Goal: Information Seeking & Learning: Learn about a topic

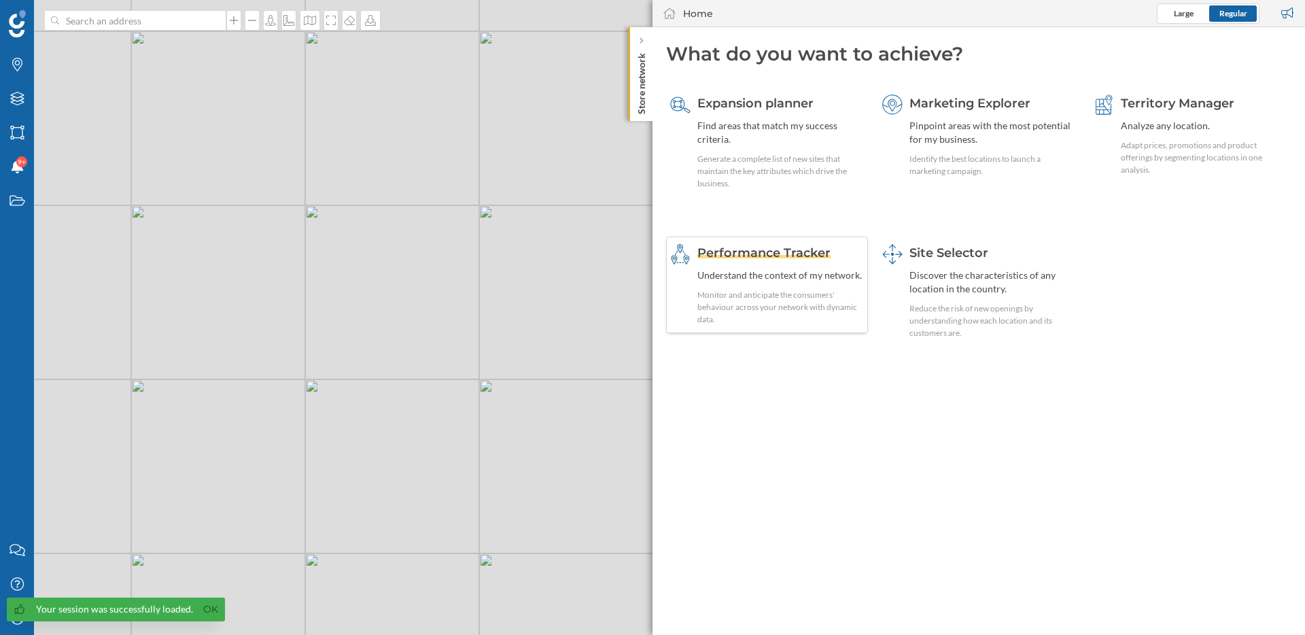
click at [806, 282] on div "Performance Tracker Understand the context of my network. Monitor and anticipat…" at bounding box center [781, 285] width 167 height 82
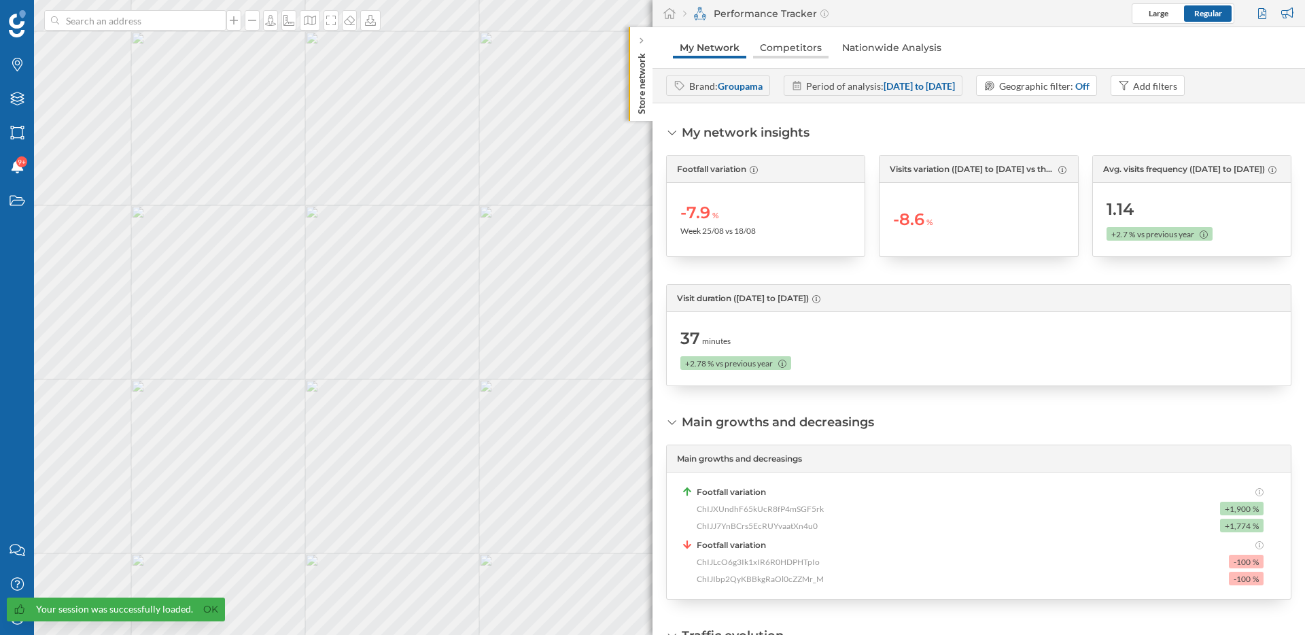
click at [797, 52] on link "Competitors" at bounding box center [790, 48] width 75 height 22
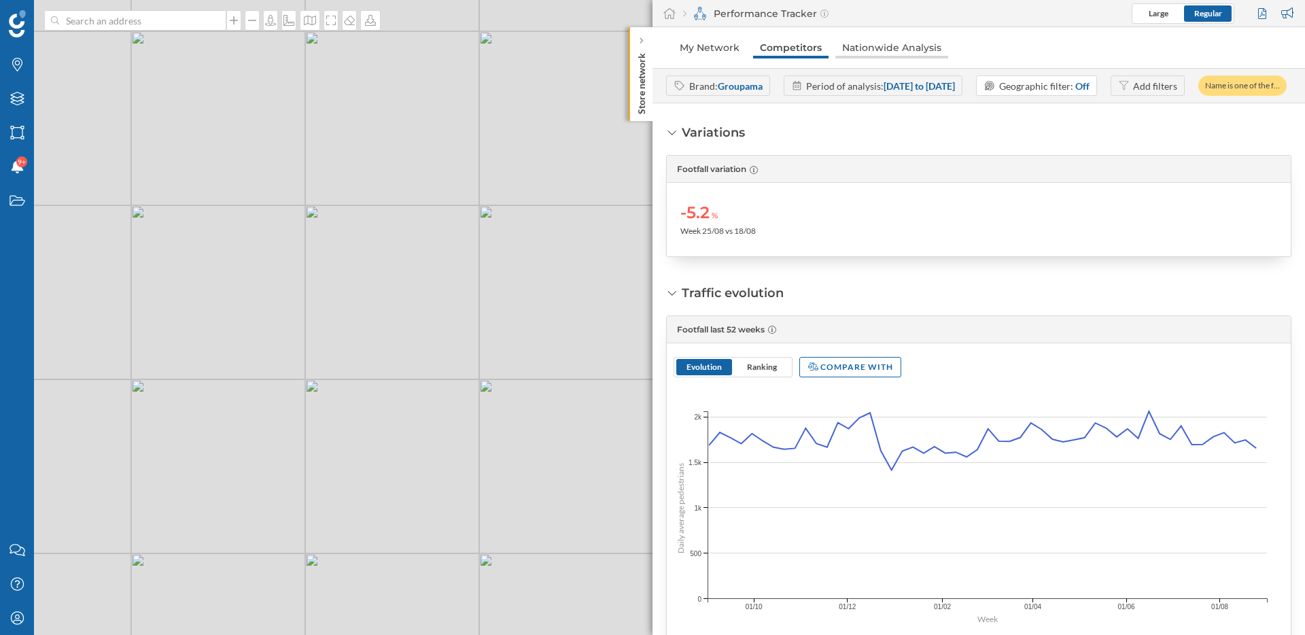
click at [888, 49] on link "Nationwide Analysis" at bounding box center [892, 48] width 113 height 22
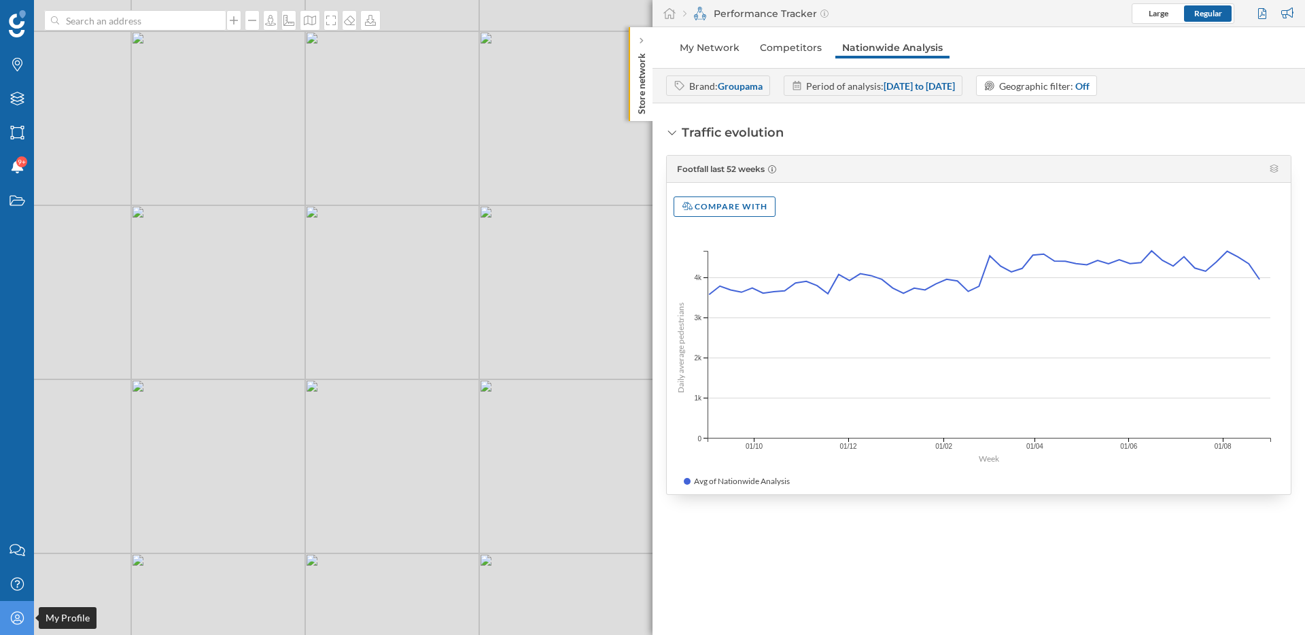
click at [29, 614] on div "My Profile" at bounding box center [17, 618] width 34 height 34
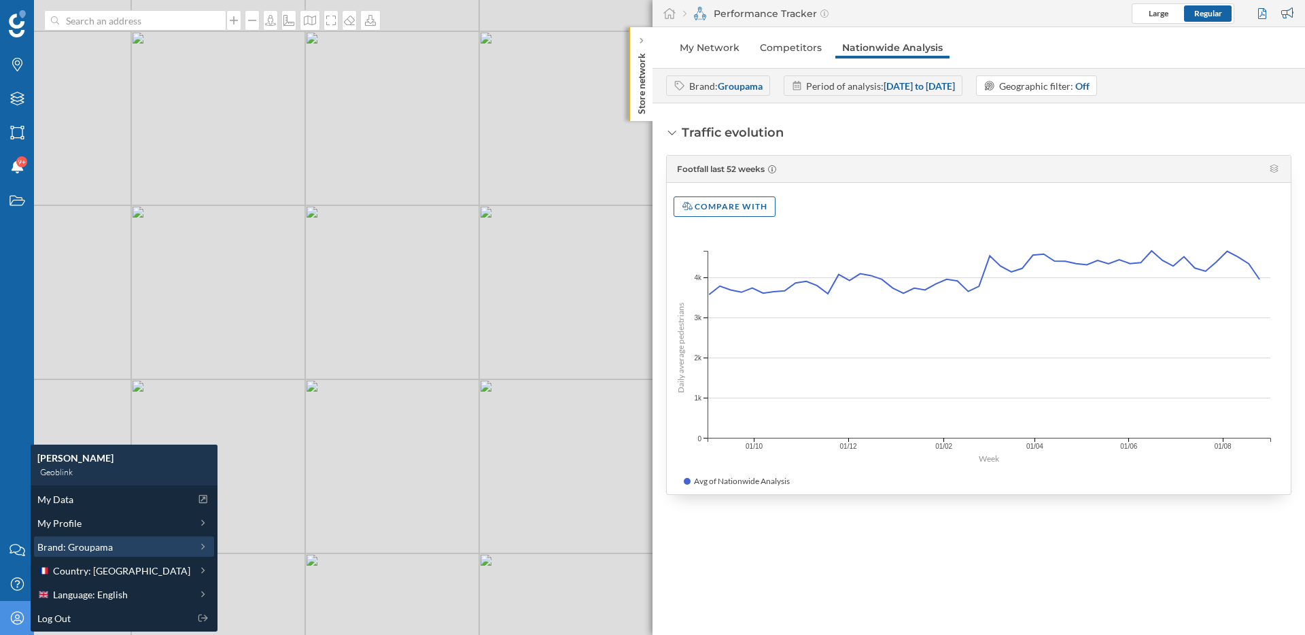
click at [92, 547] on span "Brand: Groupama" at bounding box center [74, 547] width 75 height 14
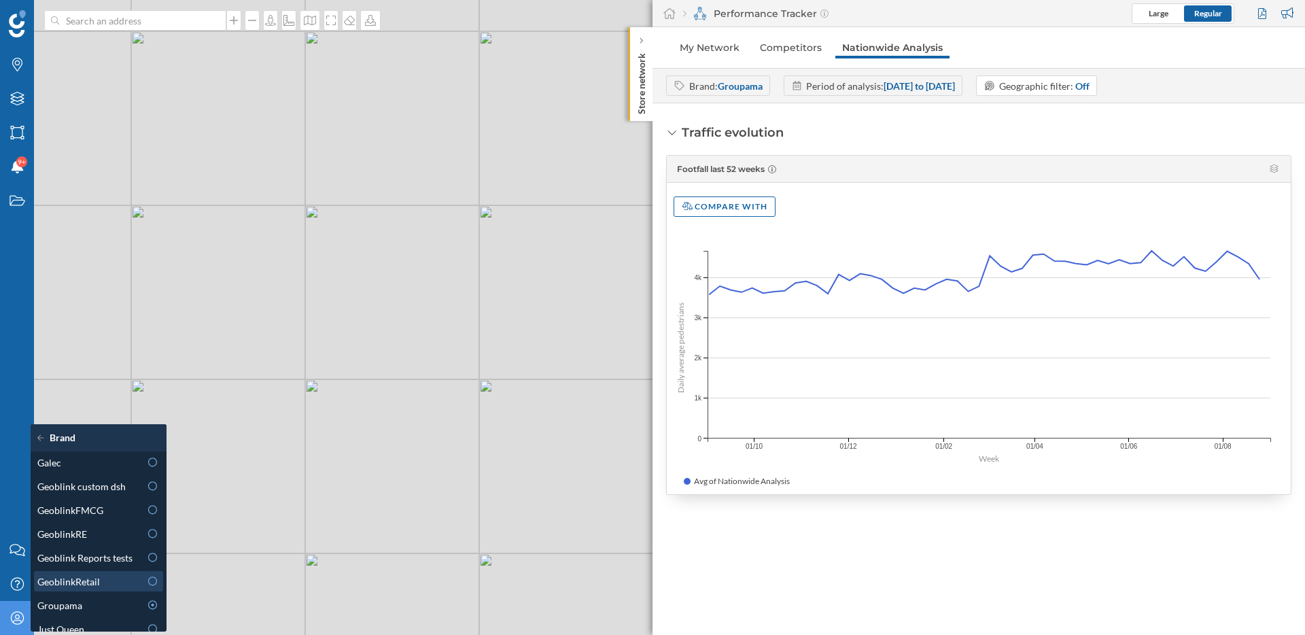
scroll to position [359, 0]
click at [109, 494] on span "Geoblink custom dsh" at bounding box center [81, 487] width 88 height 14
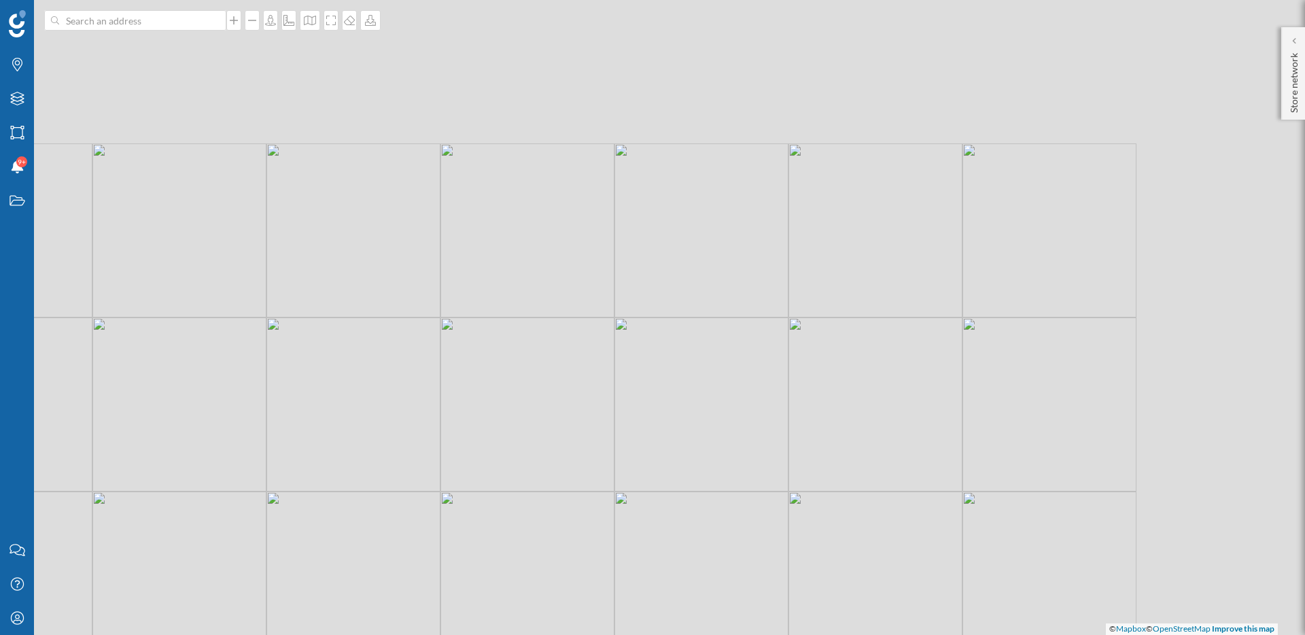
drag, startPoint x: 1006, startPoint y: 121, endPoint x: 675, endPoint y: 464, distance: 476.5
click at [675, 464] on div "© Mapbox © OpenStreetMap Improve this map" at bounding box center [652, 317] width 1305 height 635
drag, startPoint x: 797, startPoint y: 317, endPoint x: 797, endPoint y: 560, distance: 242.0
click at [797, 560] on div "© Mapbox © OpenStreetMap Improve this map" at bounding box center [652, 317] width 1305 height 635
drag, startPoint x: 757, startPoint y: 270, endPoint x: 722, endPoint y: 412, distance: 146.4
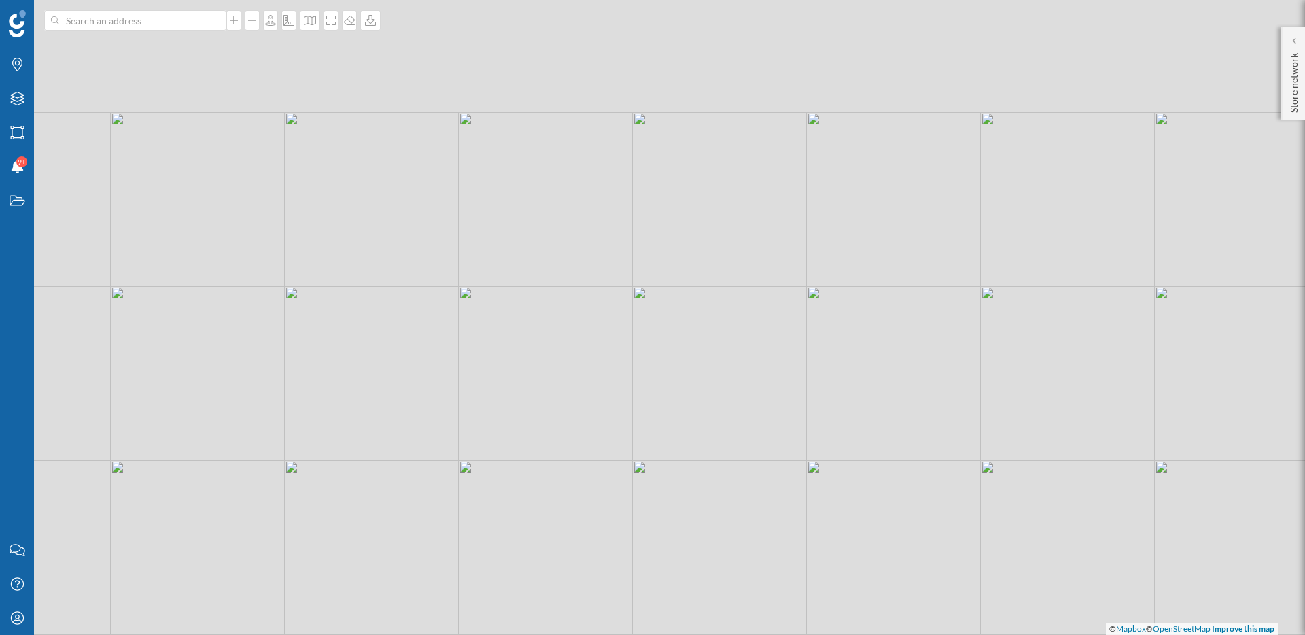
click at [723, 409] on div "© Mapbox © OpenStreetMap Improve this map" at bounding box center [652, 317] width 1305 height 635
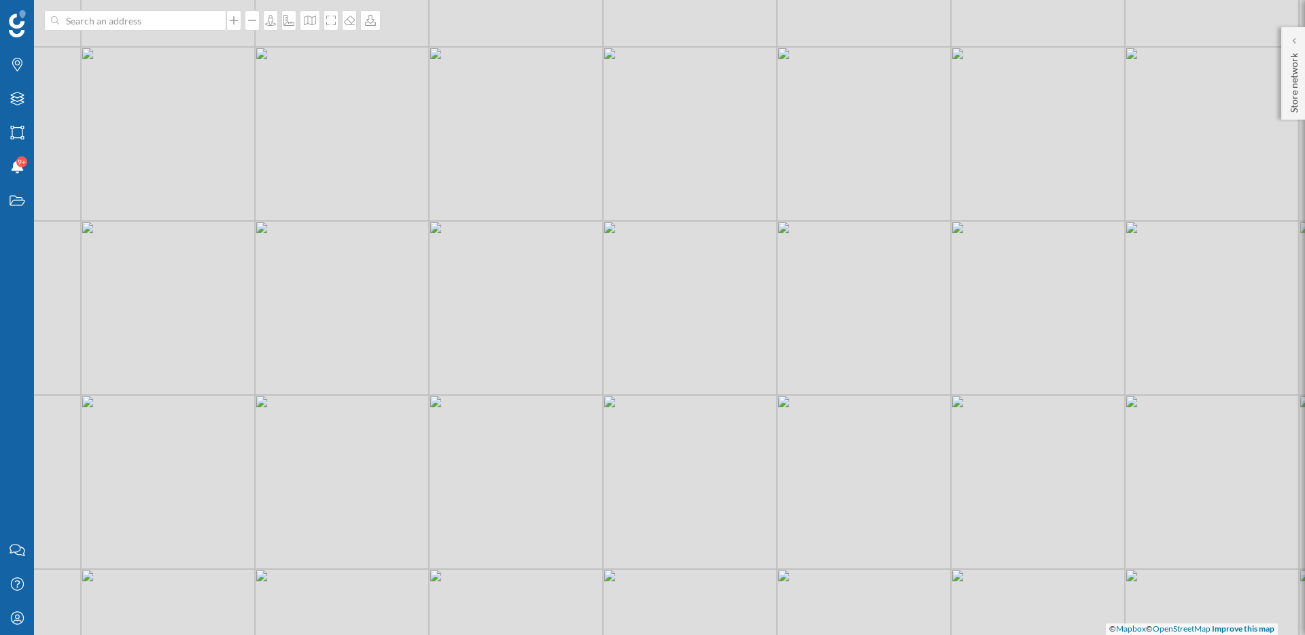
drag, startPoint x: 722, startPoint y: 412, endPoint x: 793, endPoint y: 417, distance: 71.6
click at [794, 417] on div "© Mapbox © OpenStreetMap Improve this map" at bounding box center [652, 317] width 1305 height 635
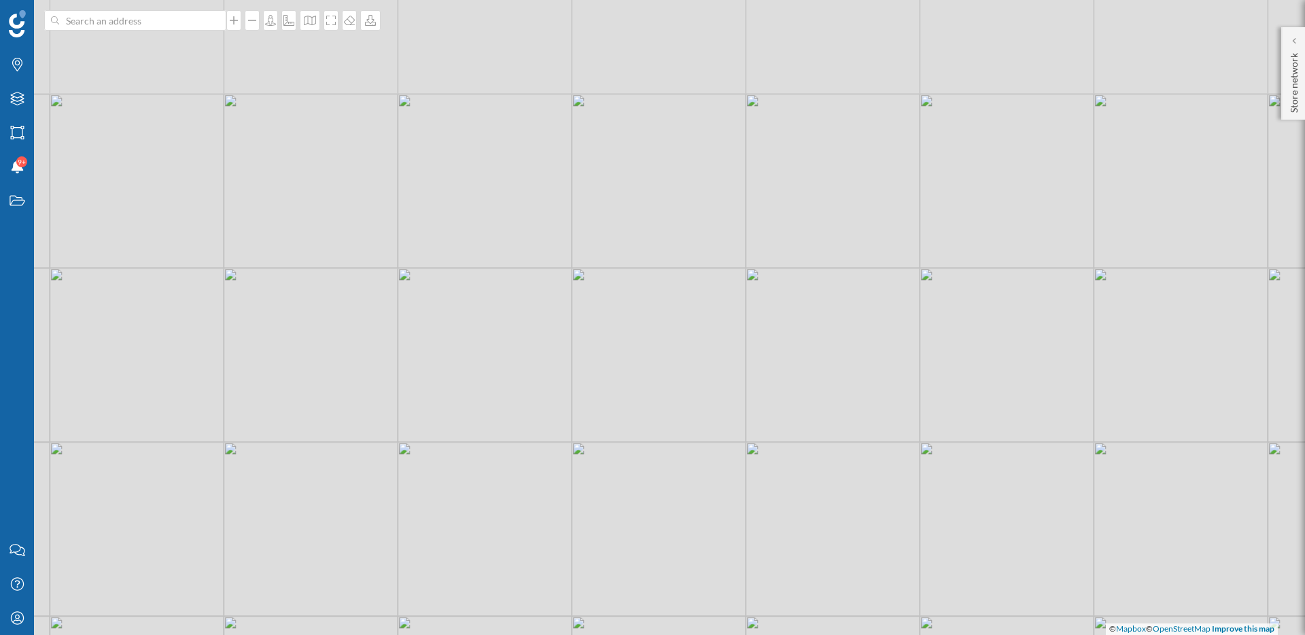
drag, startPoint x: 795, startPoint y: 334, endPoint x: 803, endPoint y: 444, distance: 109.8
click at [805, 444] on div "© Mapbox © OpenStreetMap Improve this map" at bounding box center [652, 317] width 1305 height 635
click at [1289, 48] on p "Store network" at bounding box center [1295, 80] width 14 height 65
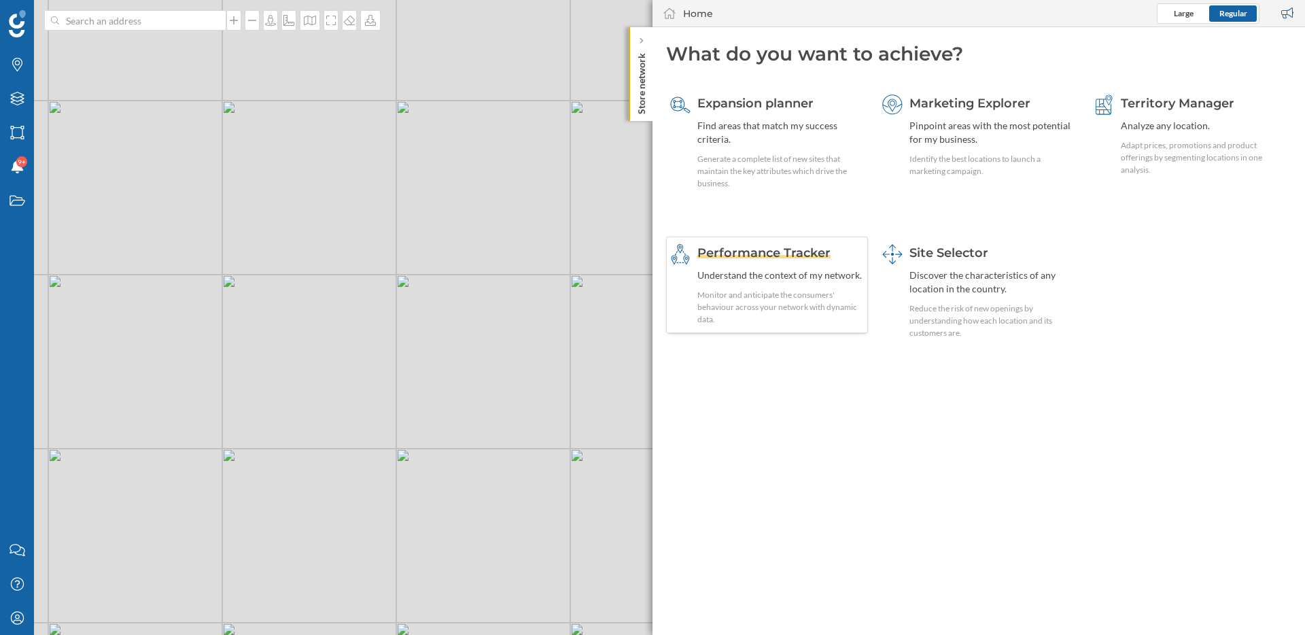
click at [791, 293] on div "Monitor and anticipate the consumers' behaviour across your network with dynami…" at bounding box center [781, 307] width 167 height 37
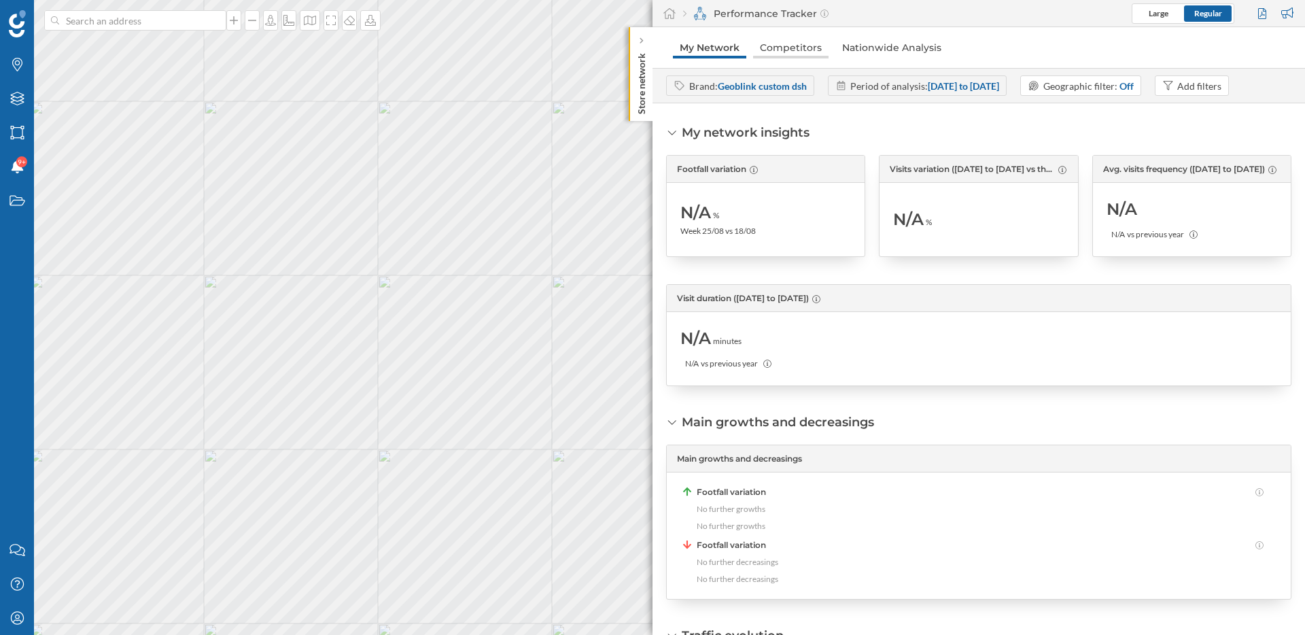
click at [789, 39] on link "Competitors" at bounding box center [790, 48] width 75 height 22
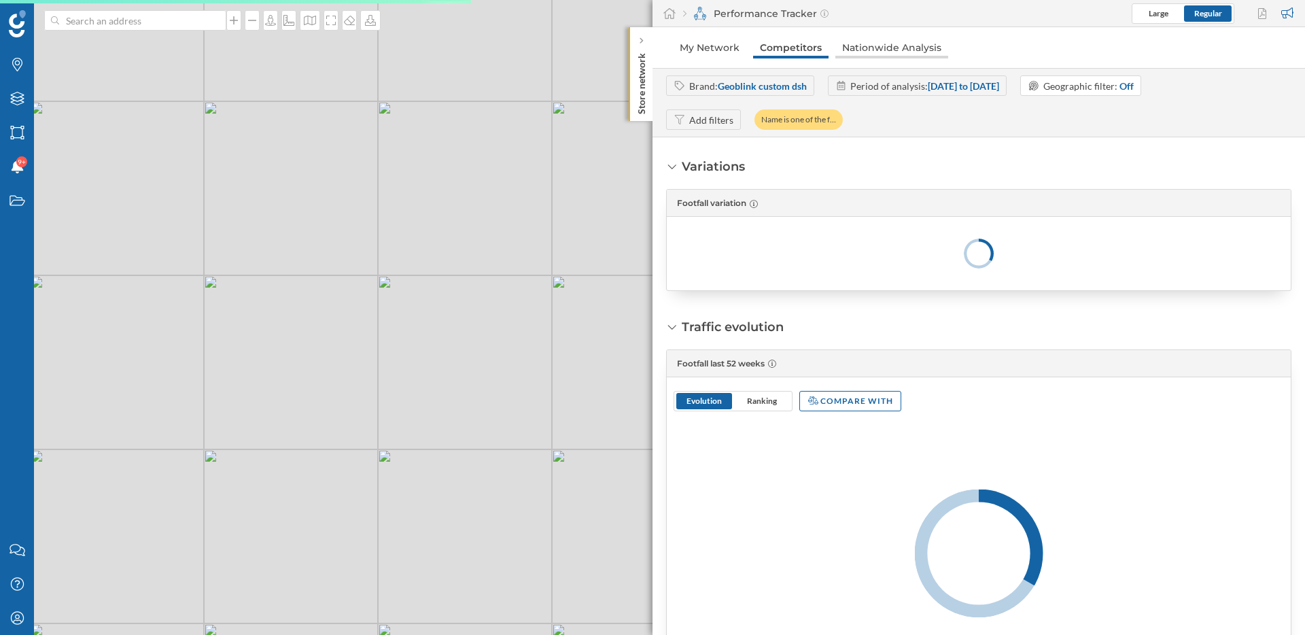
click at [893, 51] on link "Nationwide Analysis" at bounding box center [892, 48] width 113 height 22
